Goal: Use online tool/utility: Utilize a website feature to perform a specific function

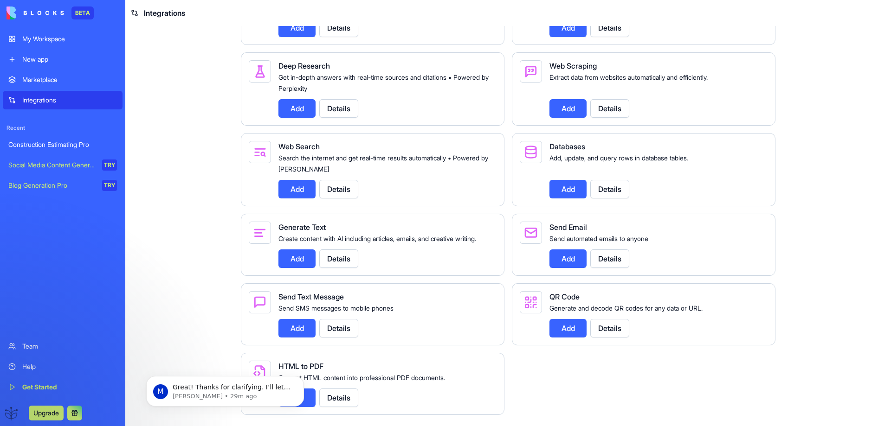
scroll to position [1064, 0]
click at [558, 180] on button "Add" at bounding box center [567, 189] width 37 height 19
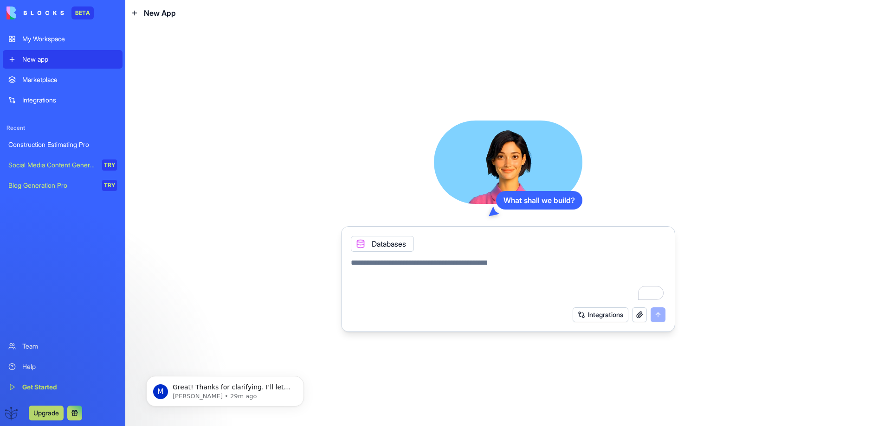
click at [383, 243] on div "Databases" at bounding box center [382, 244] width 63 height 16
click at [361, 266] on textarea "To enrich screen reader interactions, please activate Accessibility in Grammarl…" at bounding box center [508, 279] width 314 height 45
click at [35, 145] on div "Construction Estimating Pro" at bounding box center [62, 144] width 109 height 9
